Goal: Task Accomplishment & Management: Manage account settings

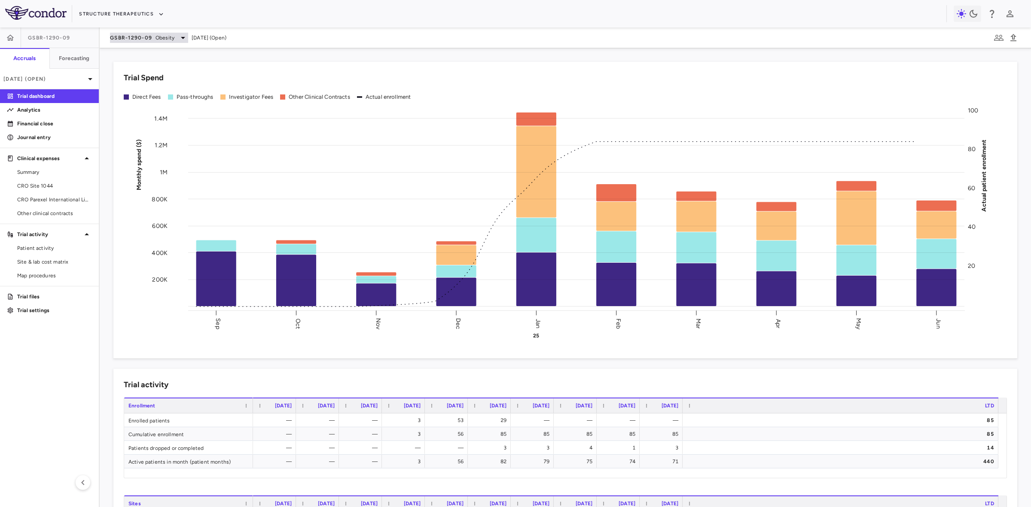
click at [145, 34] on span "GSBR-1290-09" at bounding box center [131, 37] width 42 height 7
click at [157, 73] on p "GSBR-1290-06 • Obesity" at bounding box center [167, 77] width 84 height 8
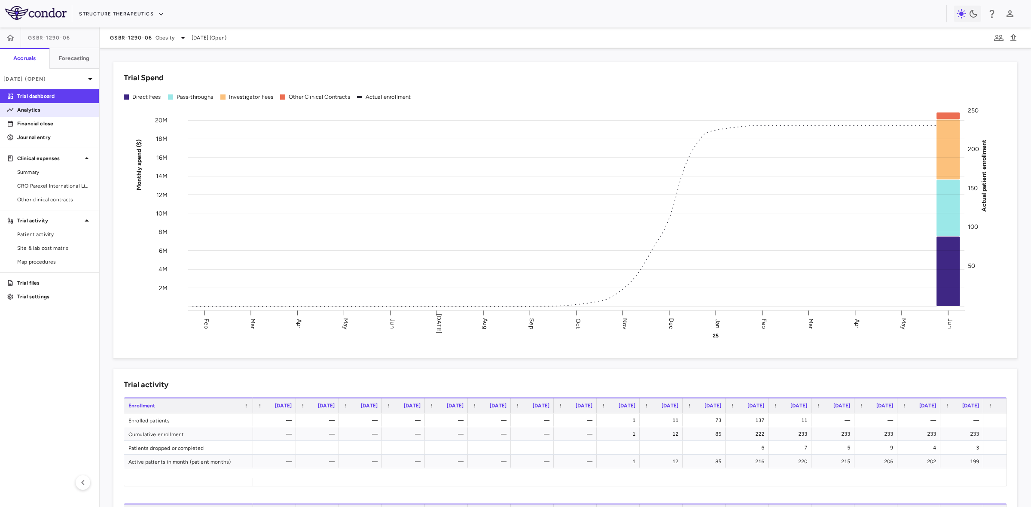
click at [47, 112] on p "Analytics" at bounding box center [54, 110] width 75 height 8
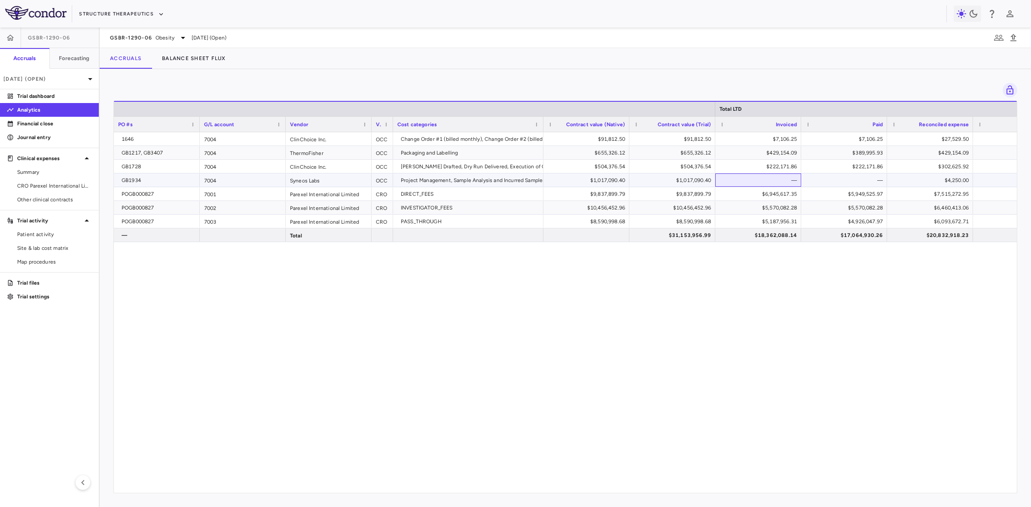
click at [779, 181] on div "—" at bounding box center [760, 181] width 74 height 14
drag, startPoint x: 172, startPoint y: 182, endPoint x: 231, endPoint y: 179, distance: 58.5
click at [172, 182] on div "GB1934" at bounding box center [159, 181] width 74 height 14
click at [235, 179] on div "7004" at bounding box center [243, 180] width 86 height 13
click at [63, 200] on span "Other clinical contracts" at bounding box center [54, 200] width 75 height 8
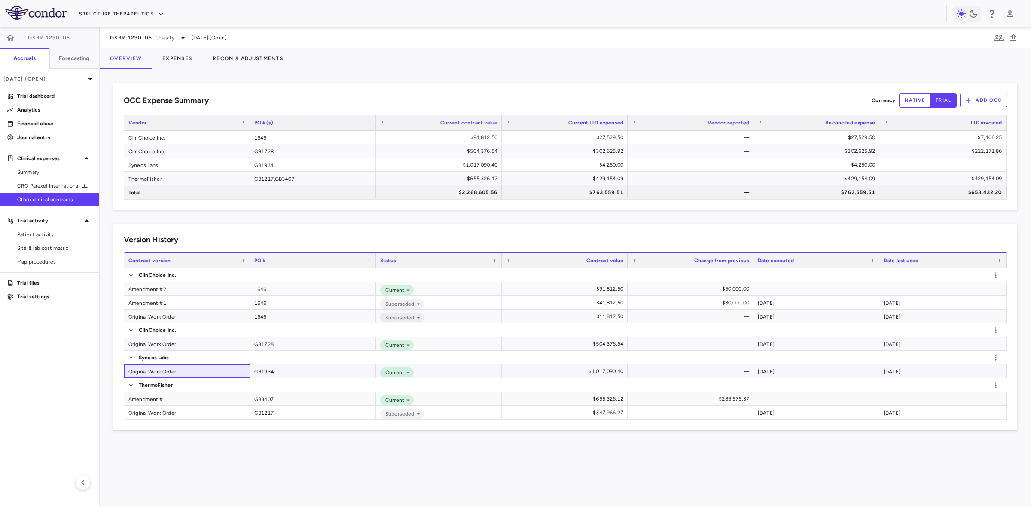
click at [167, 370] on div "Original Work Order" at bounding box center [187, 371] width 126 height 13
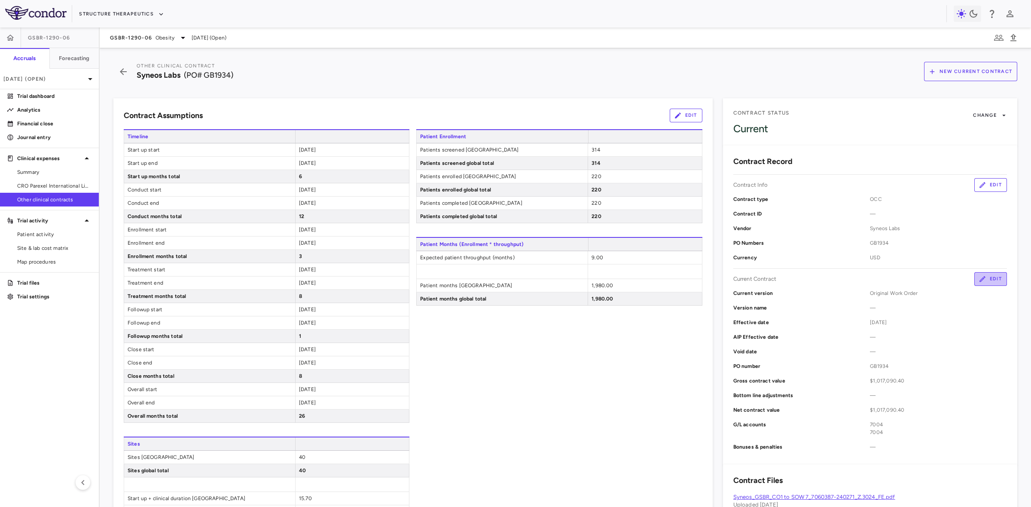
click at [982, 282] on button "Edit" at bounding box center [990, 279] width 33 height 14
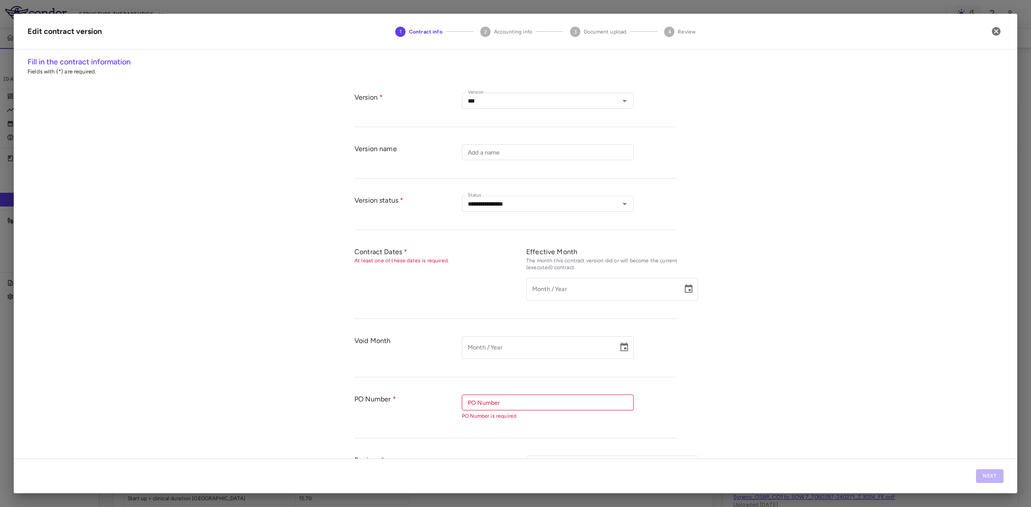
type input "**********"
type input "******"
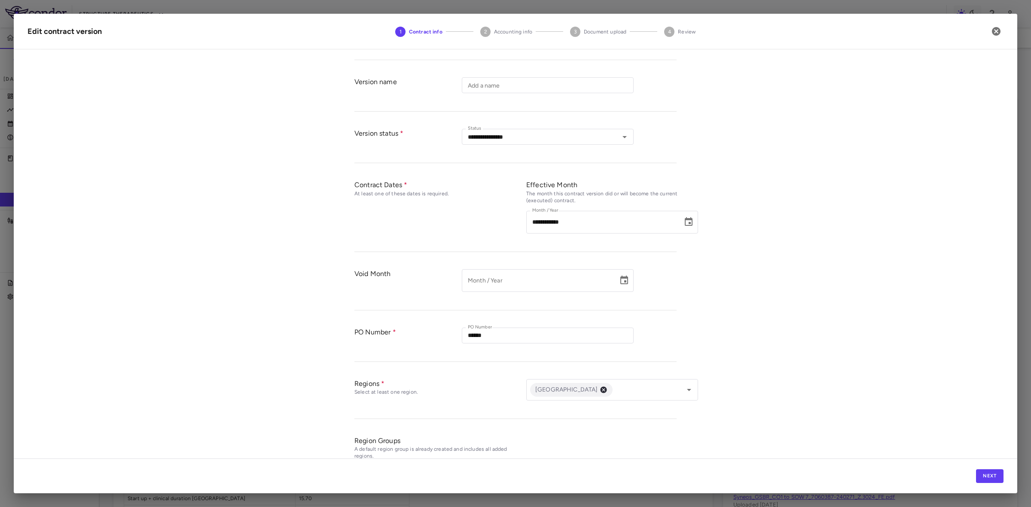
scroll to position [147, 0]
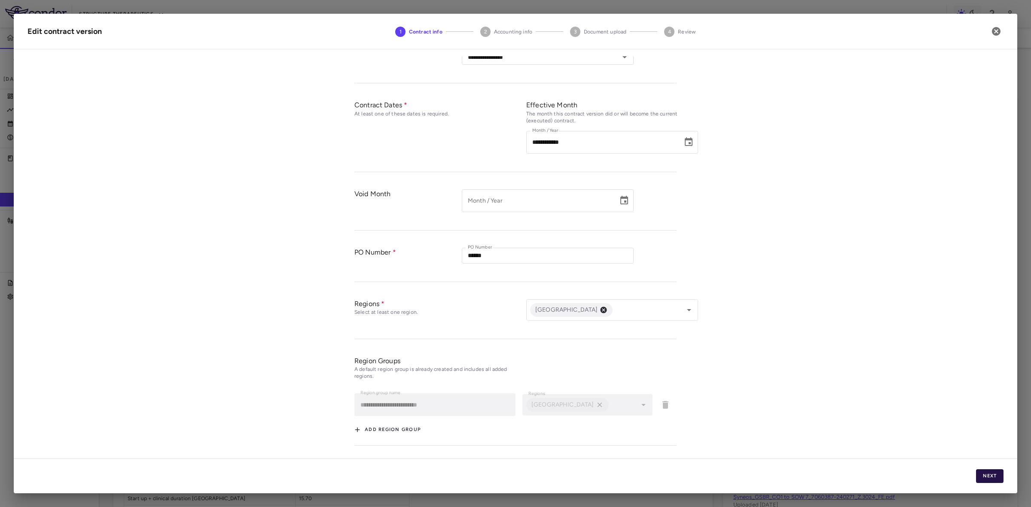
click at [1000, 475] on button "Next" at bounding box center [989, 477] width 27 height 14
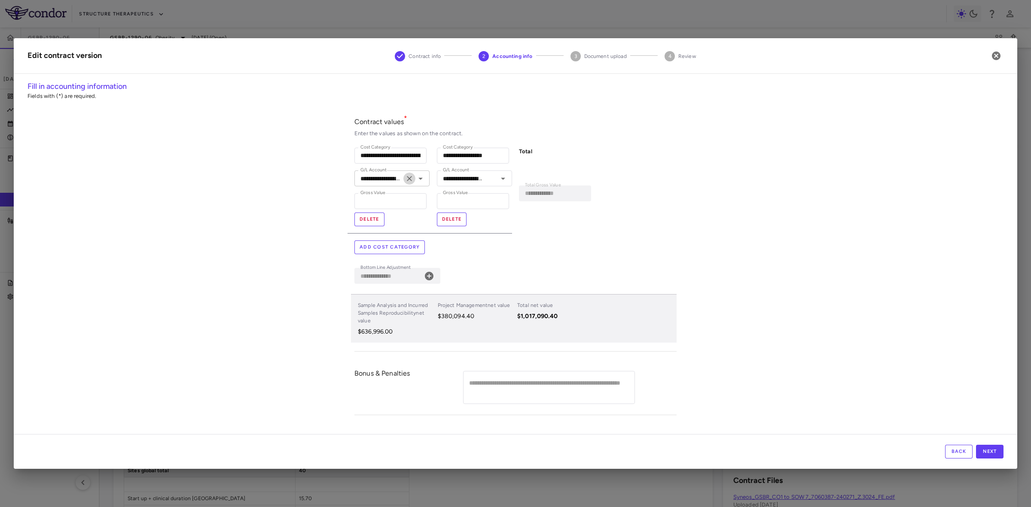
click at [404, 178] on button "Clear" at bounding box center [409, 179] width 12 height 12
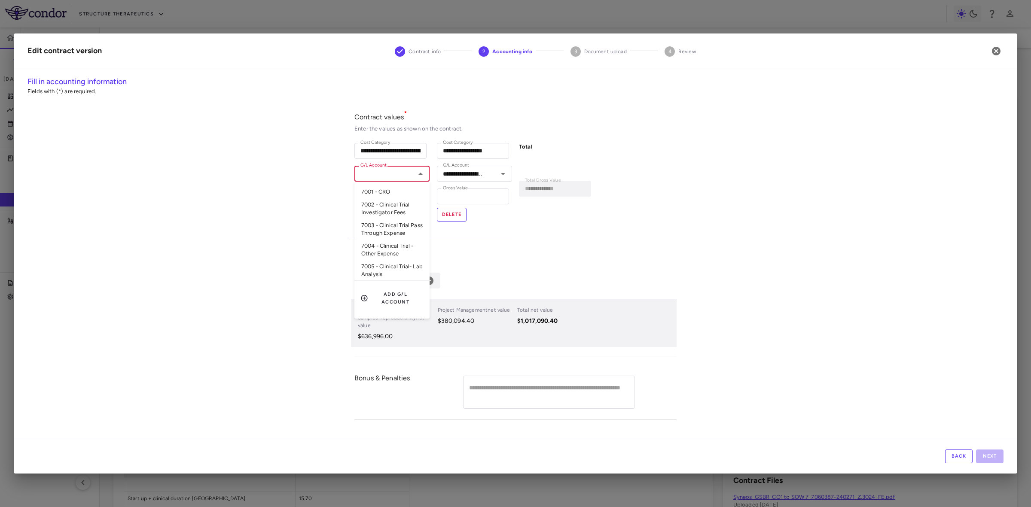
click at [387, 175] on input "G/L Account" at bounding box center [385, 173] width 56 height 11
click at [380, 267] on li "7005 - Clinical Trial- Lab Analysis" at bounding box center [391, 270] width 75 height 21
type input "**********"
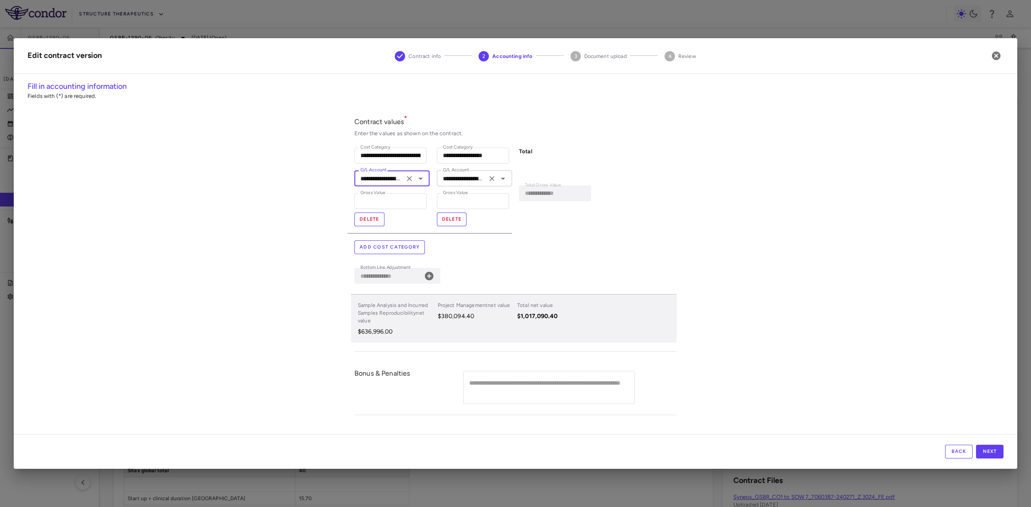
click at [469, 178] on input "**********" at bounding box center [462, 178] width 45 height 11
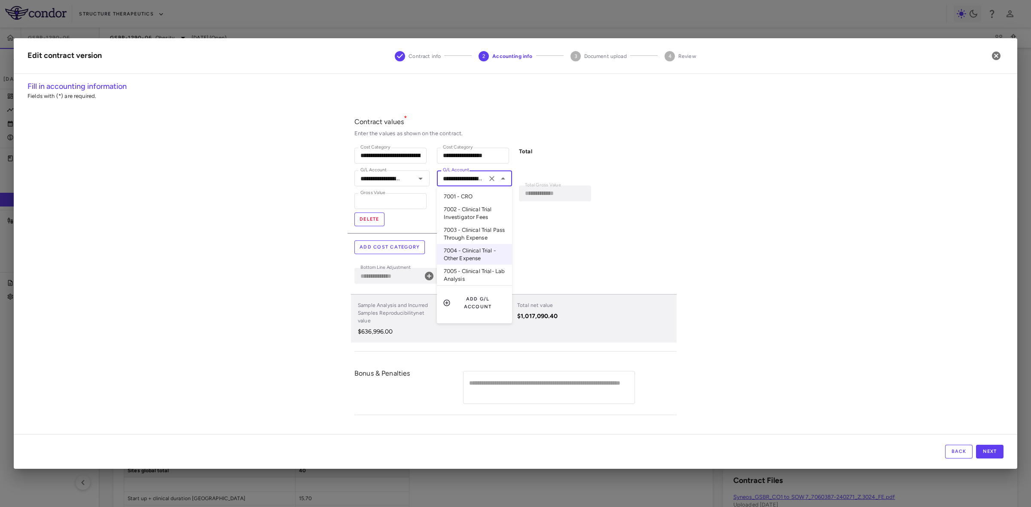
click at [477, 280] on li "7005 - Clinical Trial- Lab Analysis" at bounding box center [474, 275] width 75 height 21
type input "**********"
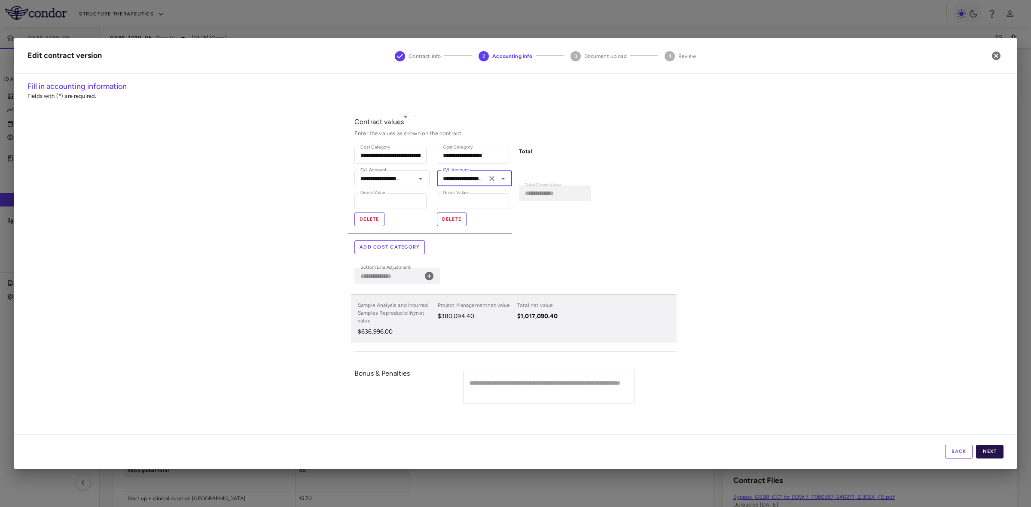
click at [998, 450] on button "Next" at bounding box center [989, 452] width 27 height 14
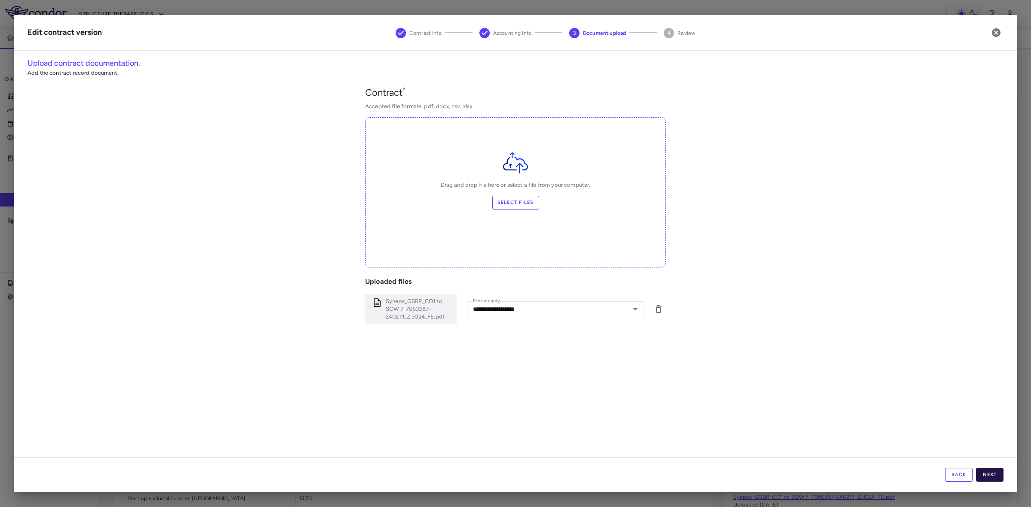
click at [994, 477] on button "Next" at bounding box center [989, 475] width 27 height 14
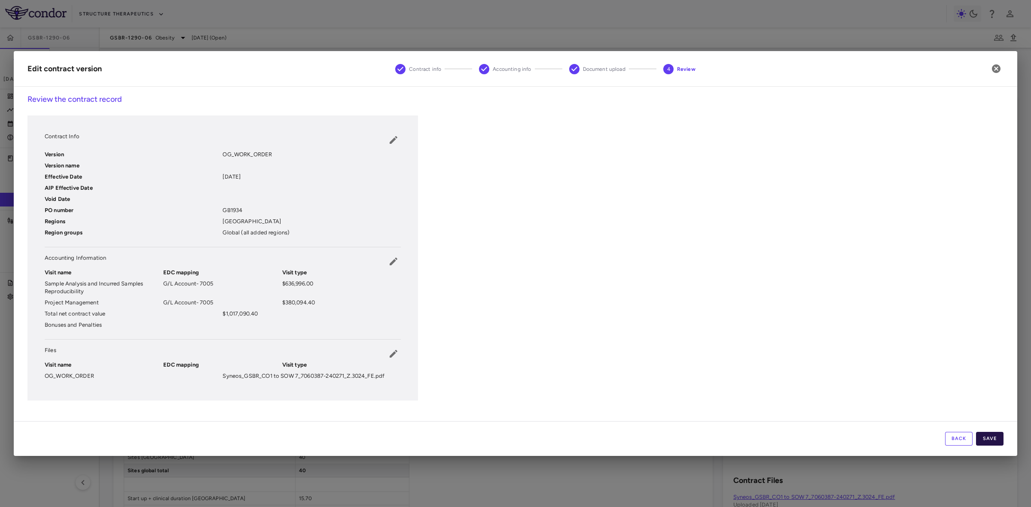
click at [995, 435] on button "Save" at bounding box center [989, 439] width 27 height 14
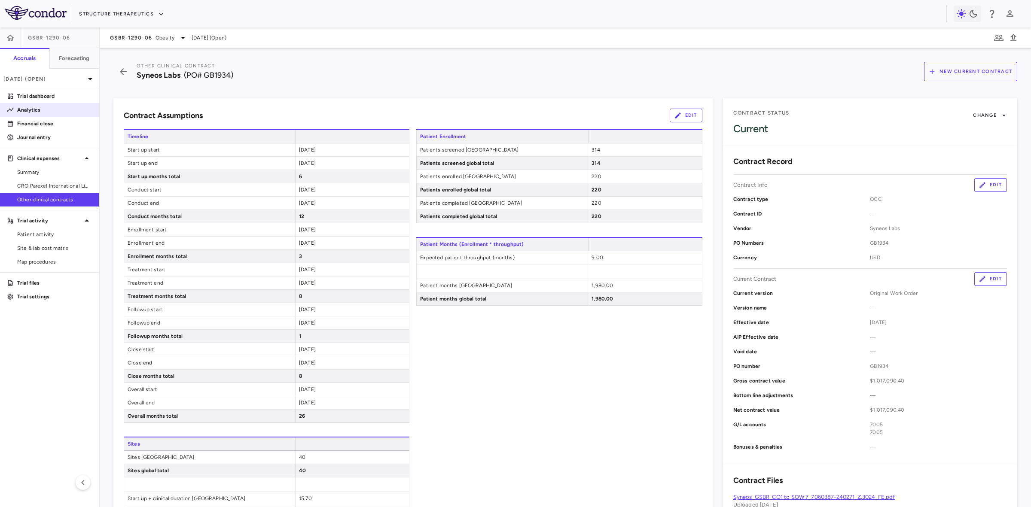
click at [29, 109] on p "Analytics" at bounding box center [54, 110] width 75 height 8
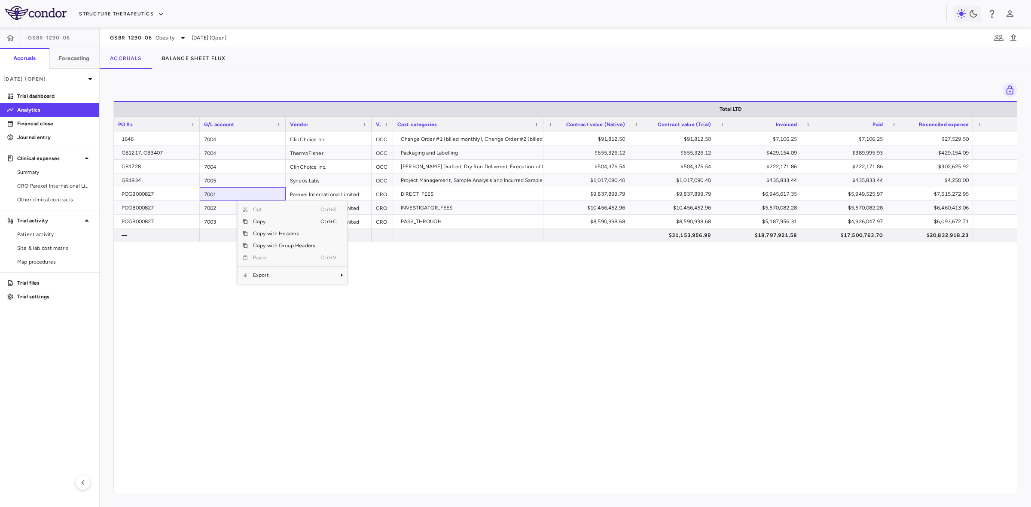
click at [271, 274] on span "Export" at bounding box center [284, 275] width 73 height 12
click at [376, 279] on span "CSV Export" at bounding box center [376, 278] width 40 height 12
click at [605, 205] on div "$10,456,452.96" at bounding box center [588, 208] width 74 height 14
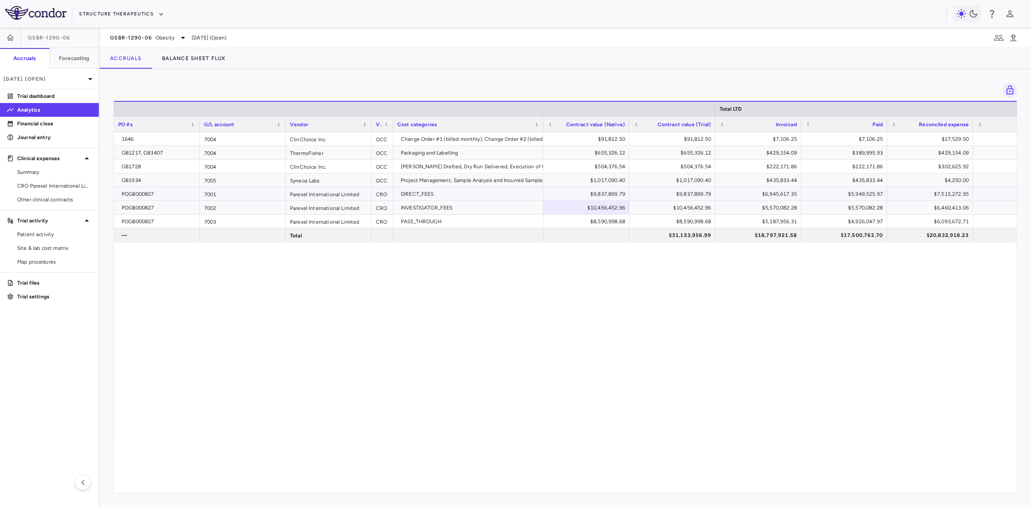
click at [613, 196] on div "$9,837,899.79" at bounding box center [588, 194] width 74 height 14
click at [67, 188] on span "CRO Parexel International Limited" at bounding box center [54, 186] width 75 height 8
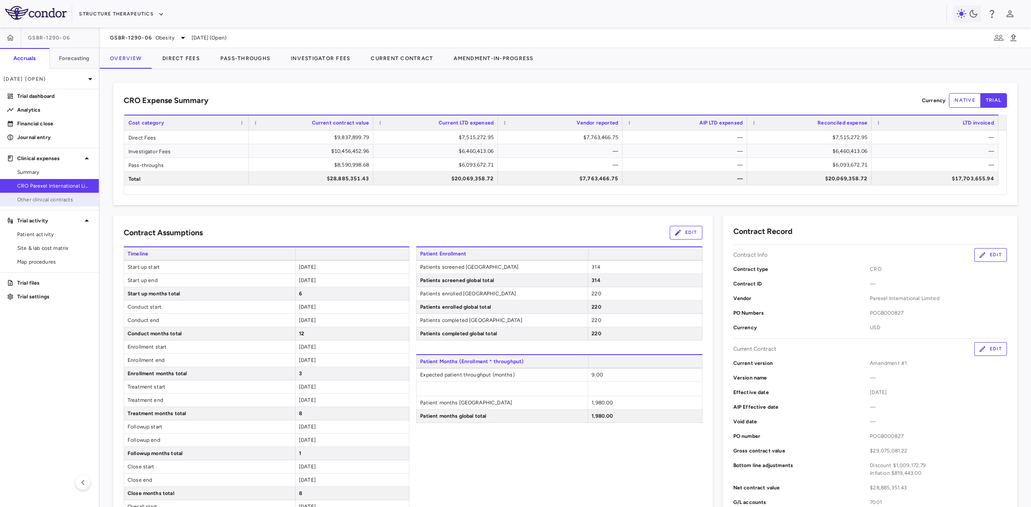
click at [50, 201] on span "Other clinical contracts" at bounding box center [54, 200] width 75 height 8
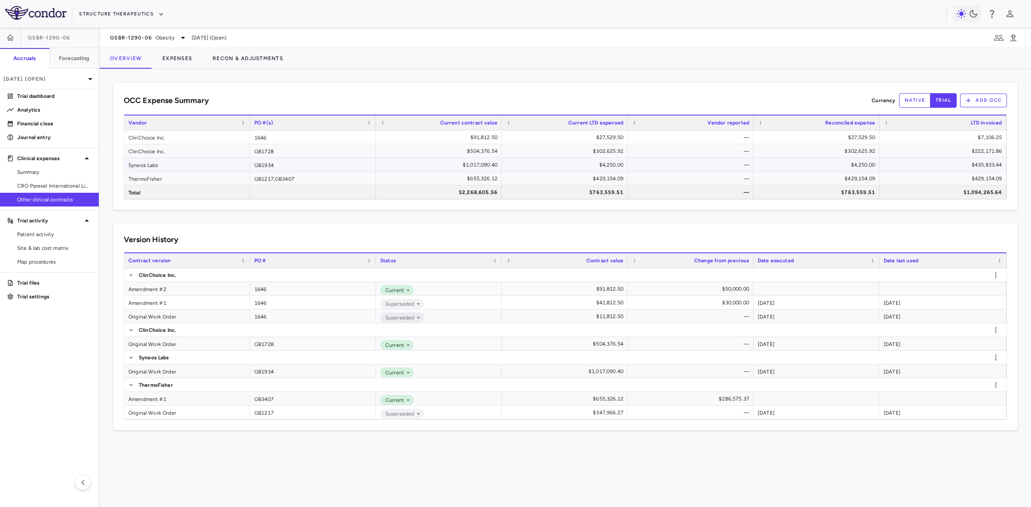
click at [158, 165] on div "Syneos Labs" at bounding box center [187, 164] width 126 height 13
click at [48, 120] on p "Financial close" at bounding box center [54, 124] width 75 height 8
